Goal: Navigation & Orientation: Find specific page/section

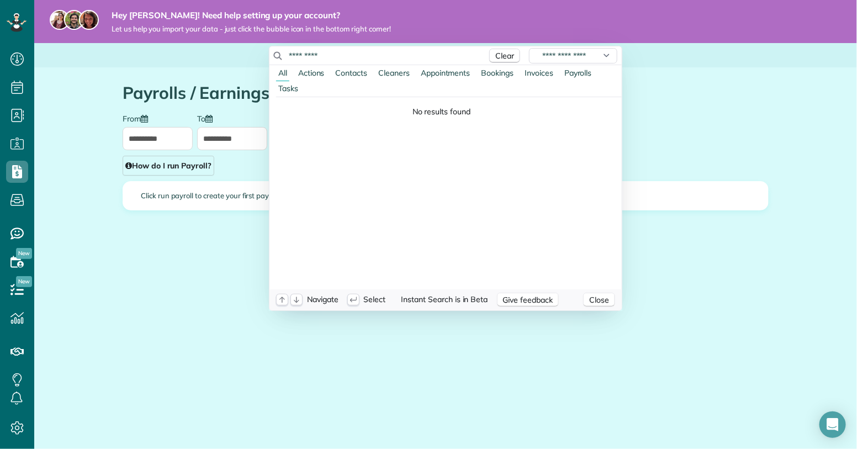
scroll to position [5, 5]
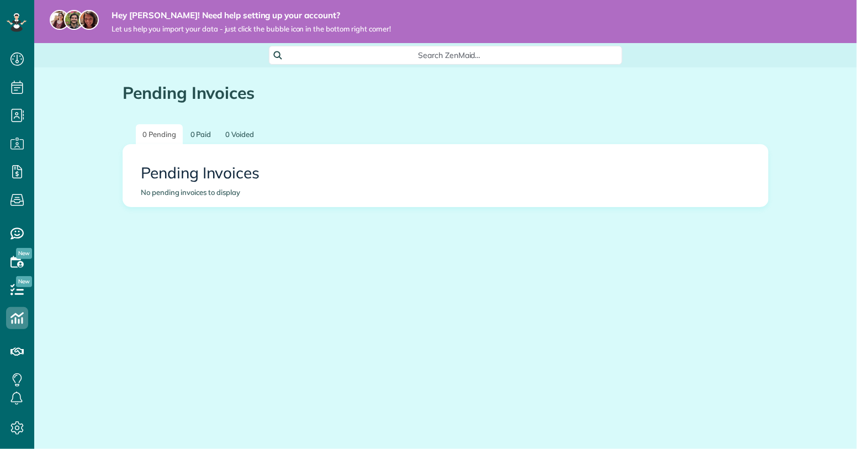
scroll to position [5, 5]
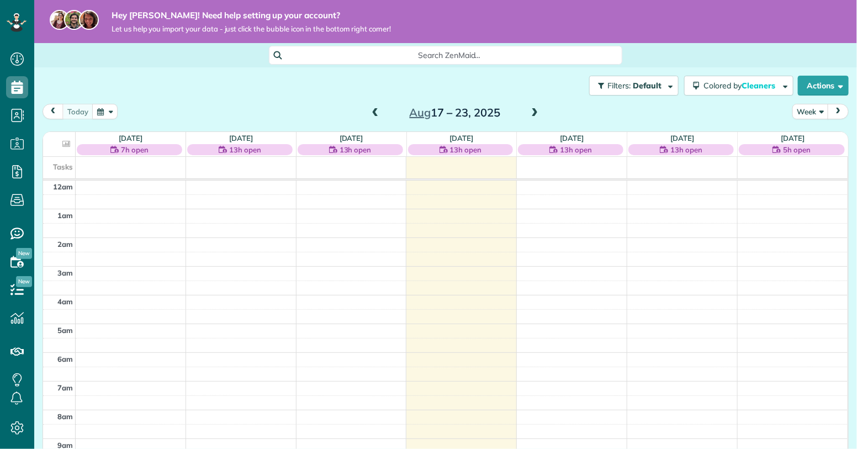
scroll to position [200, 0]
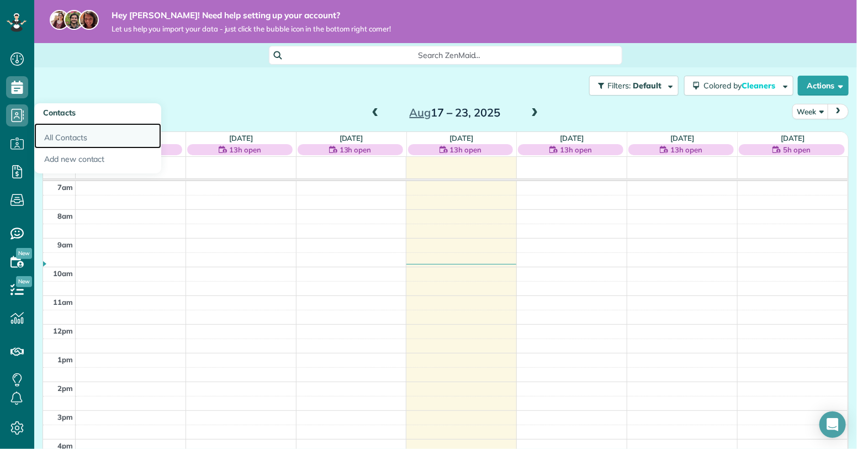
click at [71, 141] on link "All Contacts" at bounding box center [97, 135] width 127 height 25
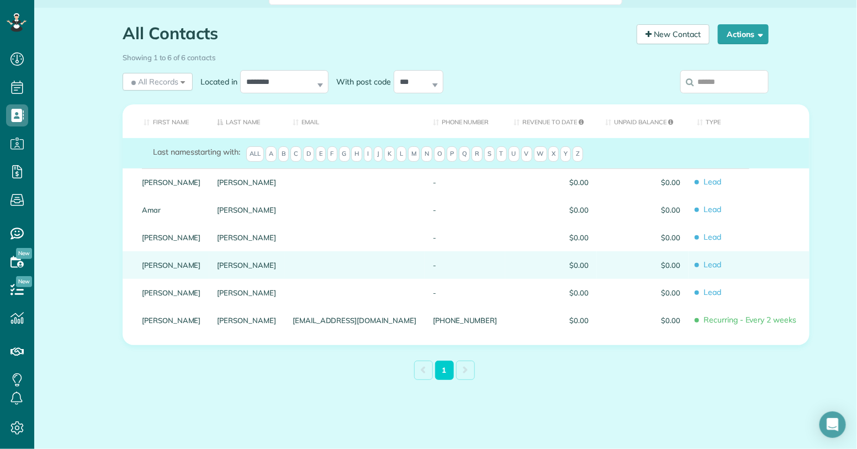
scroll to position [60, 0]
